Goal: Check status

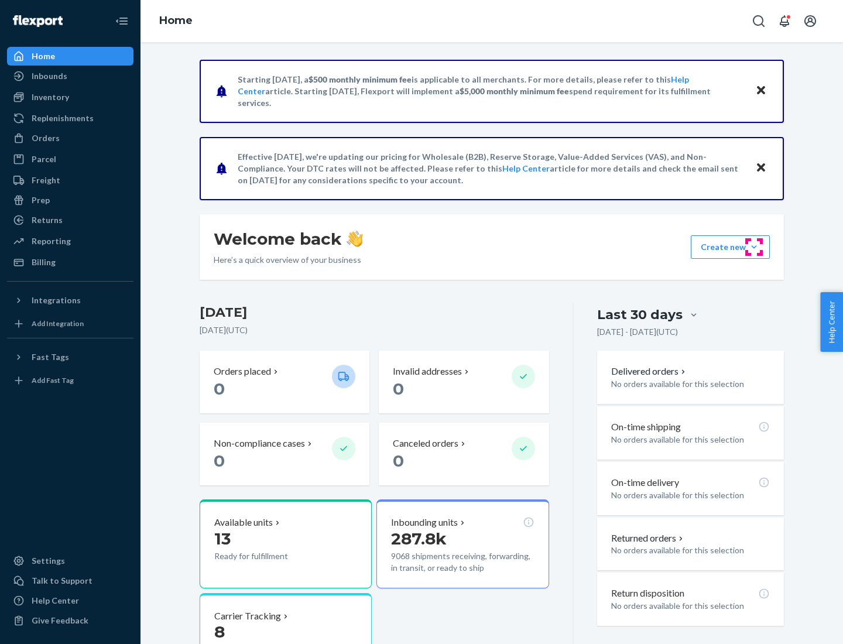
click at [754, 247] on button "Create new Create new inbound Create new order Create new product" at bounding box center [729, 246] width 79 height 23
click at [49, 76] on div "Inbounds" at bounding box center [50, 76] width 36 height 12
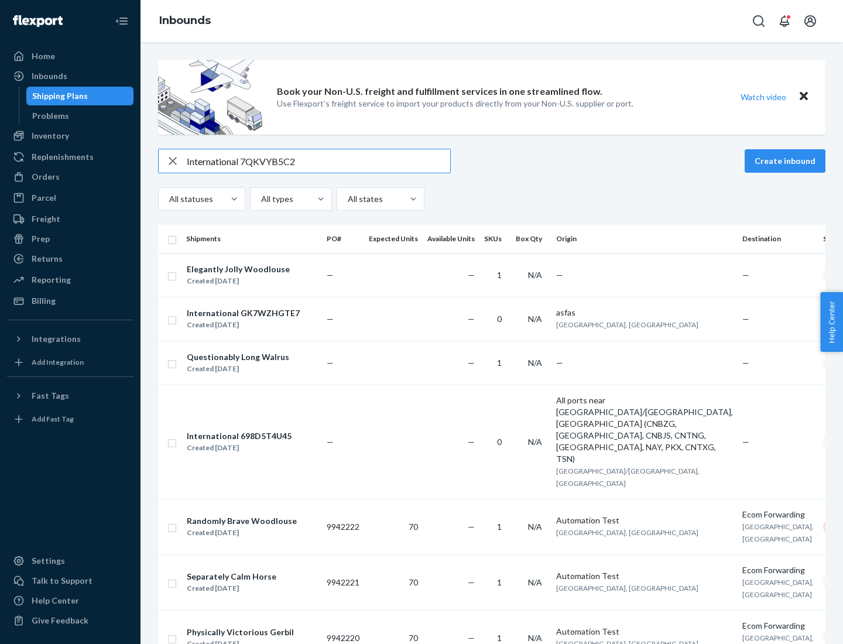
type input "International 7QKVYB5C29"
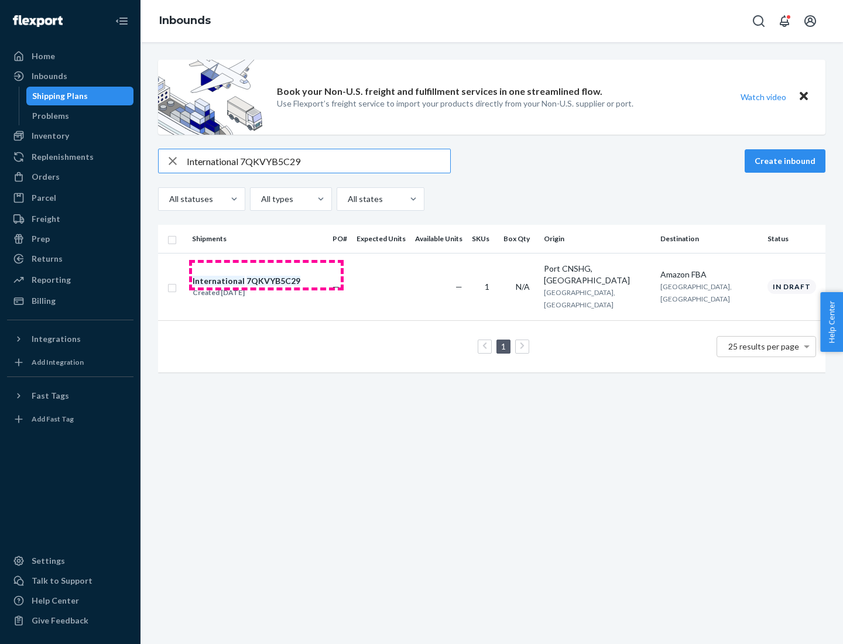
click at [266, 287] on div "Created [DATE]" at bounding box center [247, 293] width 108 height 12
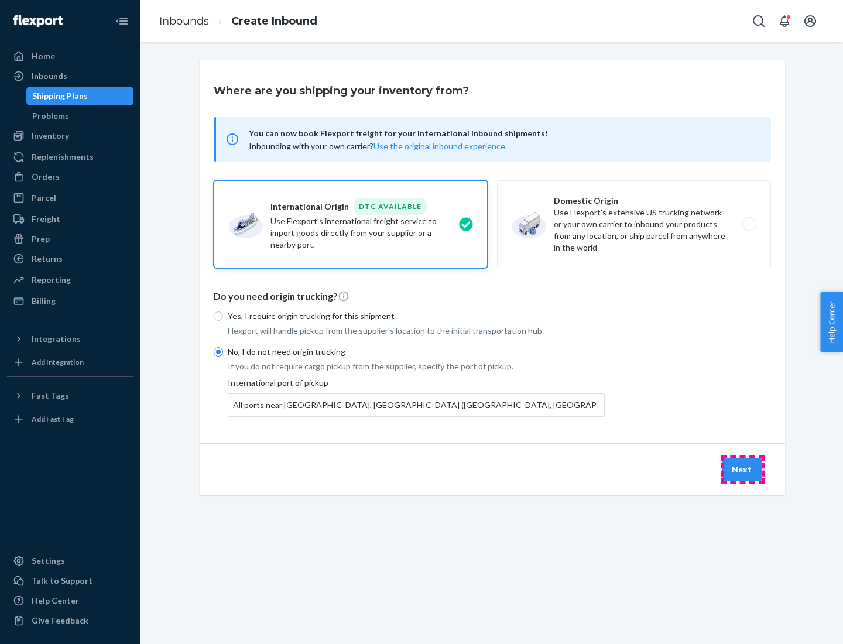
click at [742, 469] on button "Next" at bounding box center [741, 469] width 40 height 23
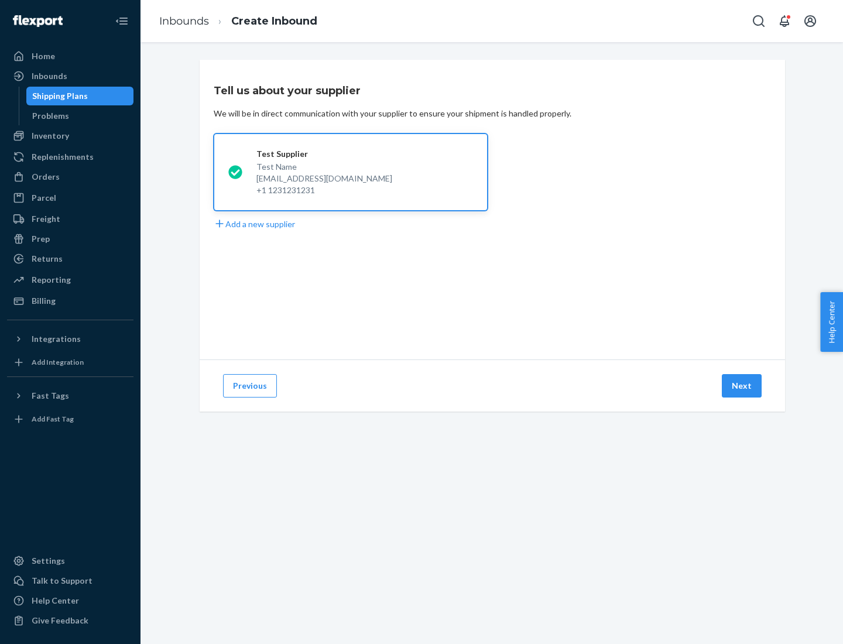
click at [742, 386] on button "Next" at bounding box center [741, 385] width 40 height 23
